Goal: Navigation & Orientation: Find specific page/section

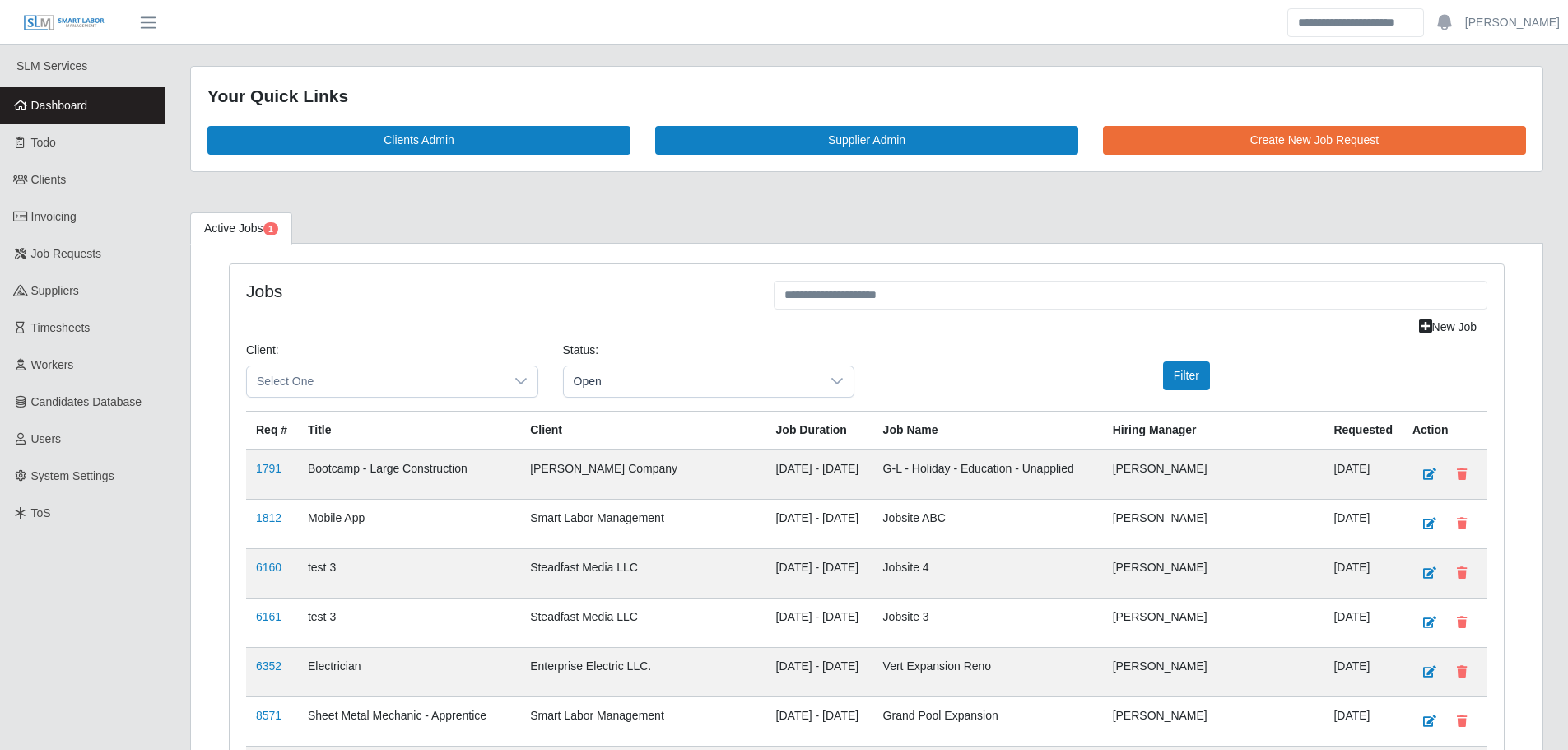
click at [98, 110] on link "Dashboard" at bounding box center [82, 105] width 164 height 37
click at [61, 109] on span "Dashboard" at bounding box center [59, 105] width 57 height 13
click at [46, 108] on span "Dashboard" at bounding box center [59, 105] width 57 height 13
click at [34, 112] on span "Dashboard" at bounding box center [59, 105] width 57 height 13
click at [85, 110] on span "Dashboard" at bounding box center [59, 105] width 57 height 13
